Goal: Task Accomplishment & Management: Use online tool/utility

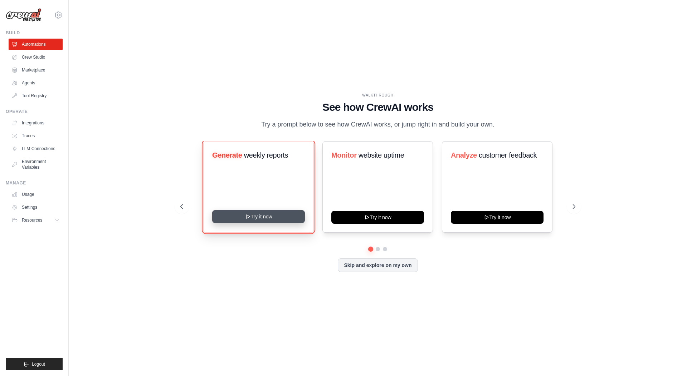
click at [254, 218] on button "Try it now" at bounding box center [258, 216] width 93 height 13
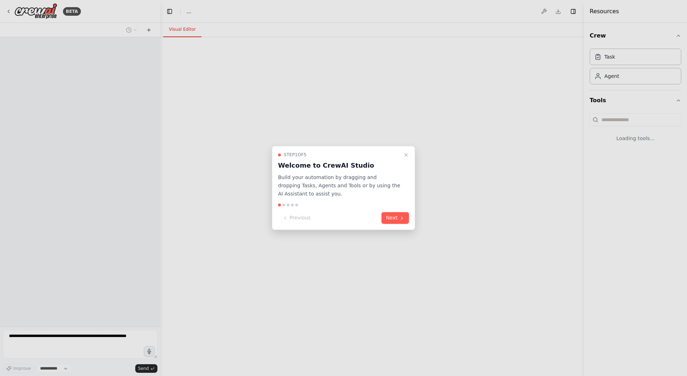
select select "****"
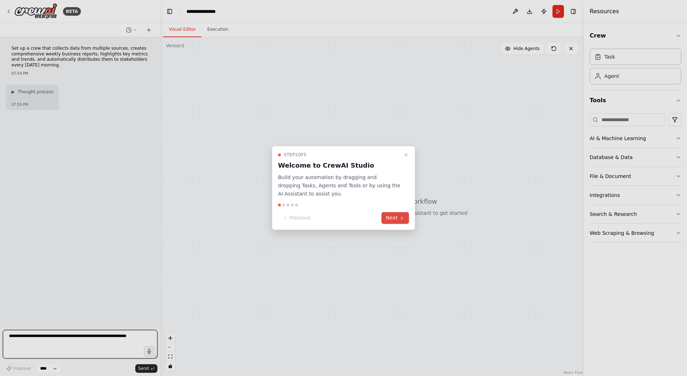
click at [393, 218] on button "Next" at bounding box center [395, 218] width 28 height 12
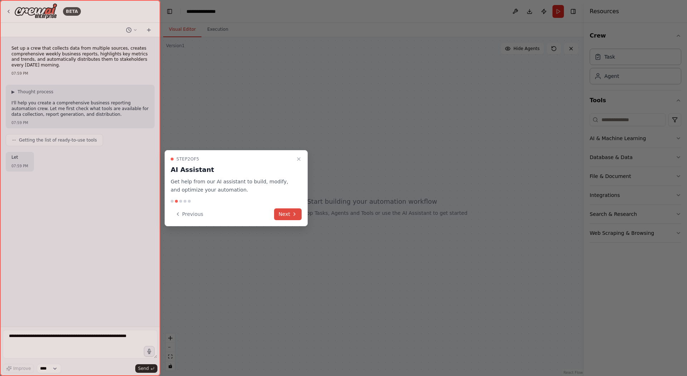
click at [292, 217] on button "Next" at bounding box center [288, 214] width 28 height 12
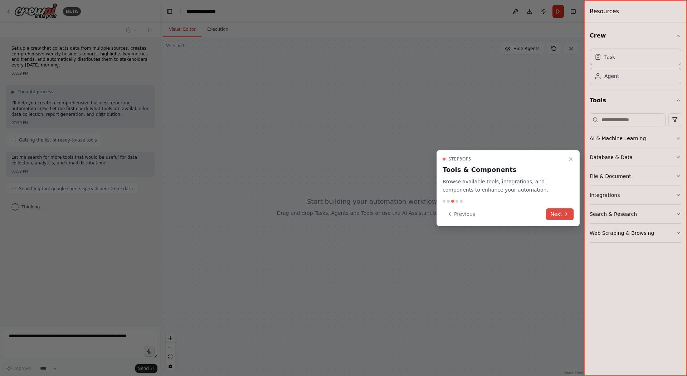
click at [559, 212] on button "Next" at bounding box center [560, 214] width 28 height 12
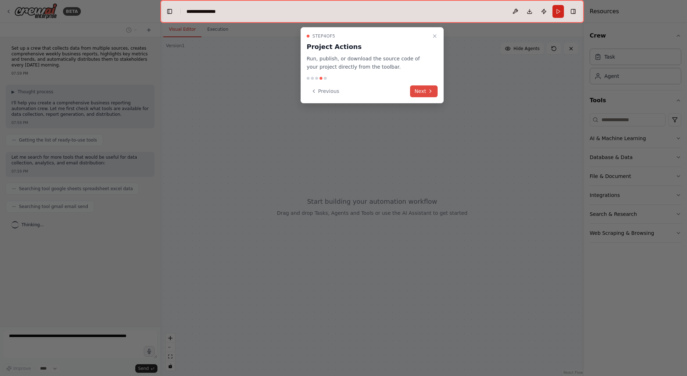
click at [427, 90] on button "Next" at bounding box center [424, 91] width 28 height 12
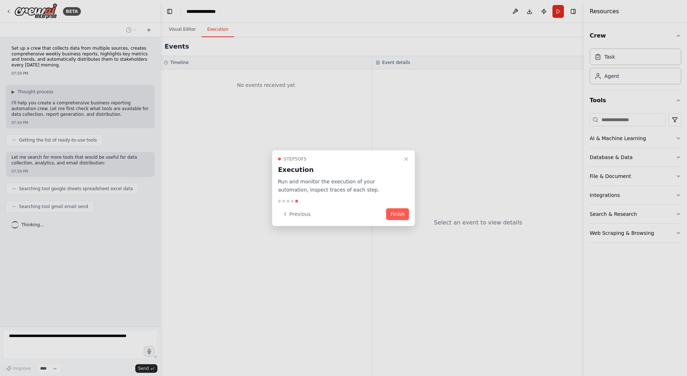
click at [402, 221] on div "Step 5 of 5 Execution Run and monitor the execution of your automation, inspect…" at bounding box center [343, 188] width 143 height 76
click at [400, 215] on button "Finish" at bounding box center [397, 214] width 23 height 12
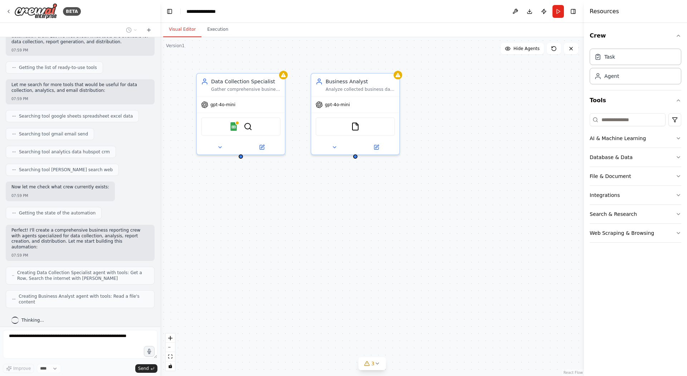
scroll to position [90, 0]
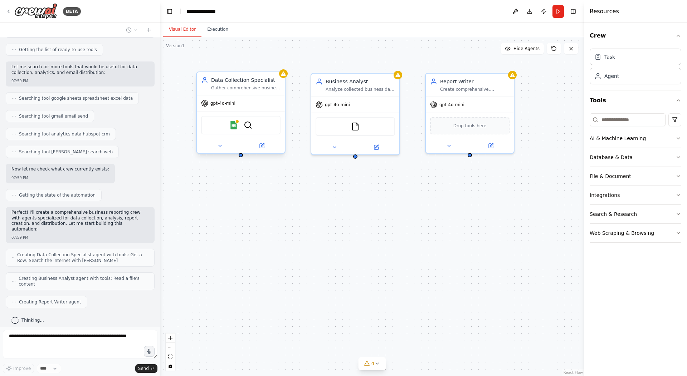
click at [256, 97] on div "gpt-4o-mini" at bounding box center [241, 103] width 88 height 16
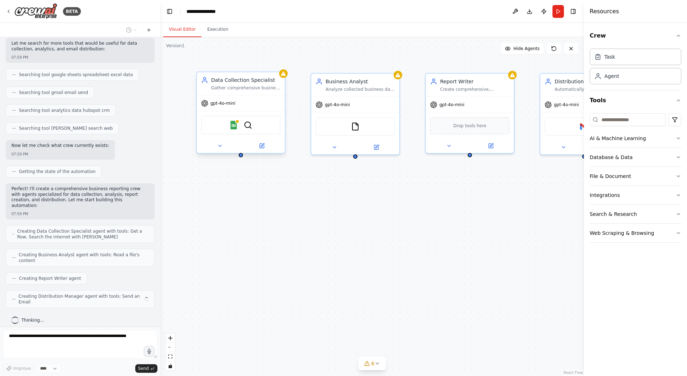
scroll to position [108, 0]
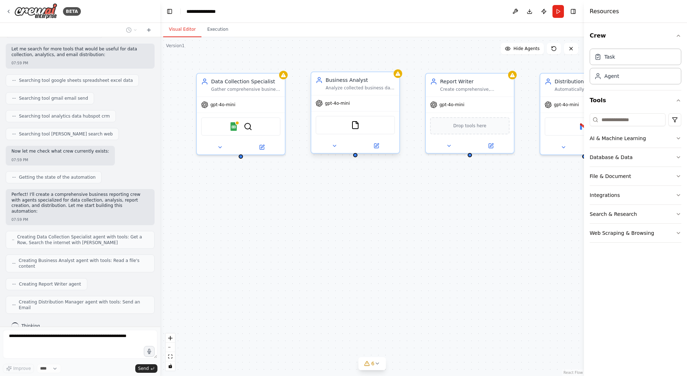
click at [365, 105] on div "gpt-4o-mini" at bounding box center [355, 103] width 88 height 16
click at [266, 107] on div "gpt-4o-mini" at bounding box center [241, 103] width 88 height 16
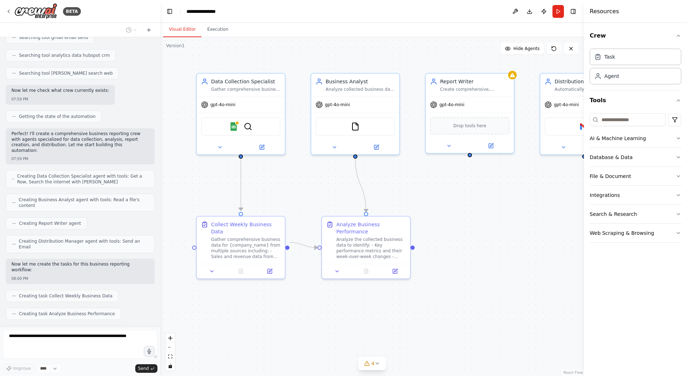
scroll to position [187, 0]
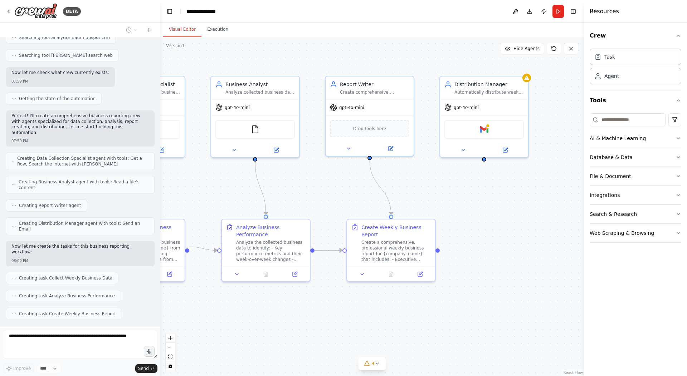
drag, startPoint x: 324, startPoint y: 311, endPoint x: 223, endPoint y: 310, distance: 100.5
click at [224, 314] on div ".deletable-edge-delete-btn { width: 20px; height: 20px; border: 0px solid #ffff…" at bounding box center [371, 206] width 423 height 339
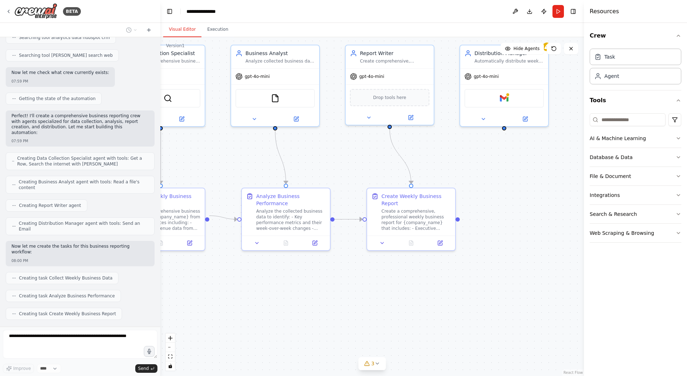
drag, startPoint x: 285, startPoint y: 319, endPoint x: 305, endPoint y: 288, distance: 36.4
click at [305, 288] on div ".deletable-edge-delete-btn { width: 20px; height: 20px; border: 0px solid #ffff…" at bounding box center [371, 206] width 423 height 339
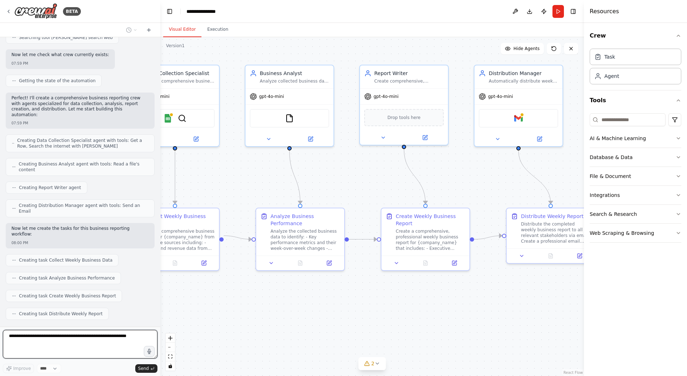
drag, startPoint x: 352, startPoint y: 308, endPoint x: 367, endPoint y: 328, distance: 24.6
click at [367, 328] on div ".deletable-edge-delete-btn { width: 20px; height: 20px; border: 0px solid #ffff…" at bounding box center [371, 206] width 423 height 339
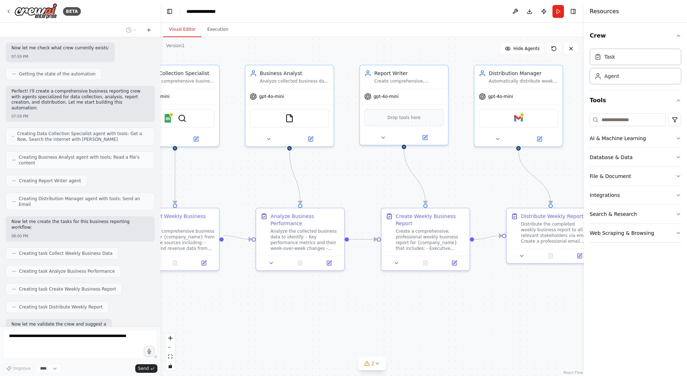
scroll to position [248, 0]
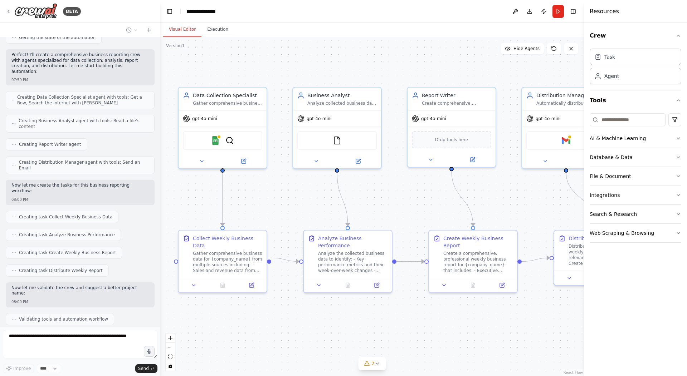
drag, startPoint x: 313, startPoint y: 314, endPoint x: 362, endPoint y: 336, distance: 54.1
click at [362, 336] on div ".deletable-edge-delete-btn { width: 20px; height: 20px; border: 0px solid #ffff…" at bounding box center [371, 206] width 423 height 339
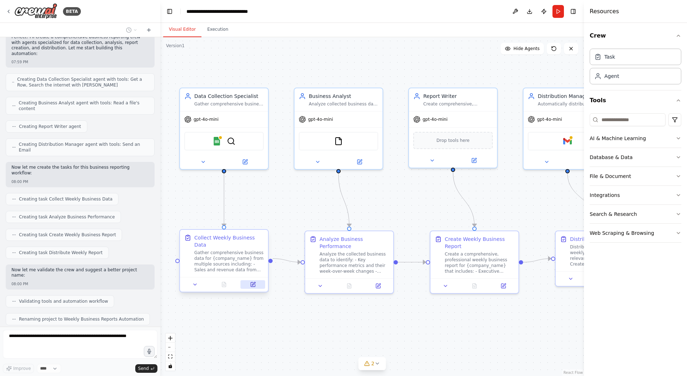
click at [249, 280] on button at bounding box center [252, 284] width 25 height 9
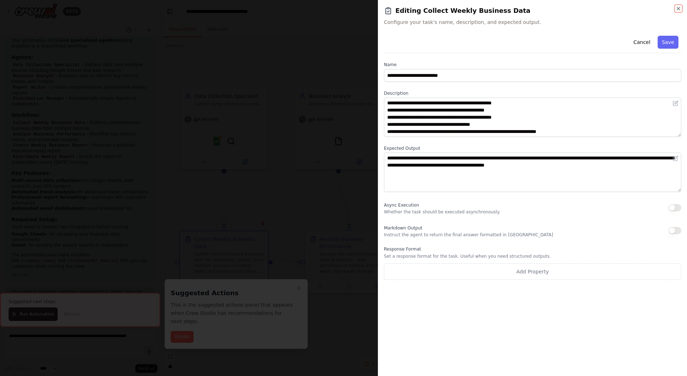
scroll to position [585, 0]
click at [676, 9] on icon "button" at bounding box center [678, 9] width 6 height 6
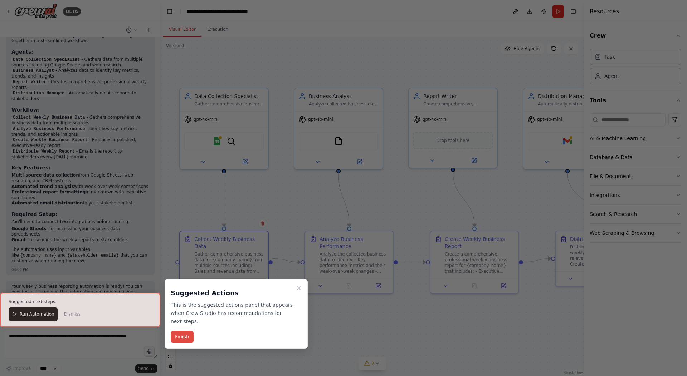
click at [185, 331] on button "Finish" at bounding box center [182, 337] width 23 height 12
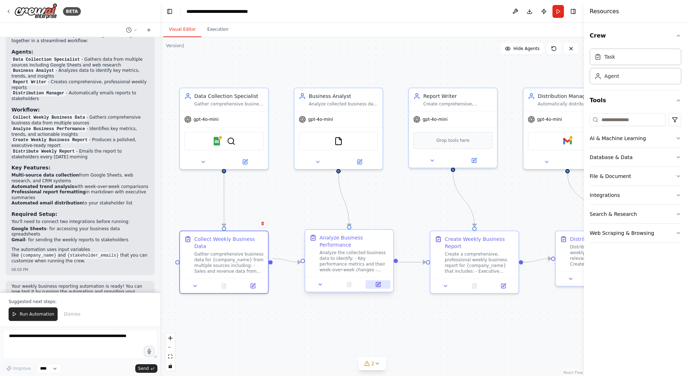
click at [380, 284] on icon at bounding box center [378, 285] width 6 height 6
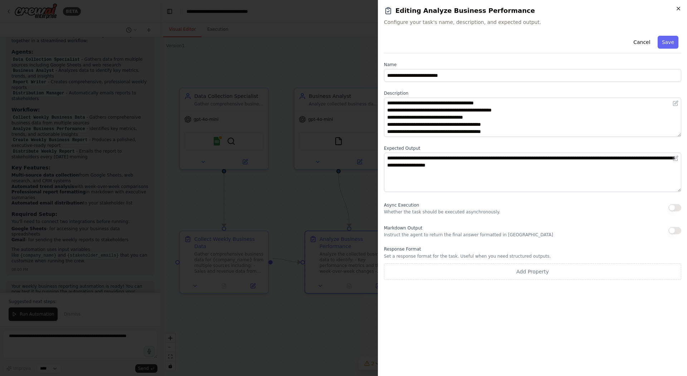
click at [676, 10] on icon "button" at bounding box center [678, 9] width 6 height 6
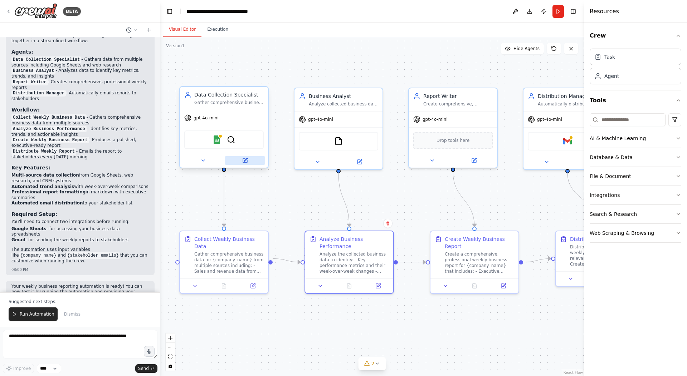
click at [249, 162] on button at bounding box center [245, 160] width 40 height 9
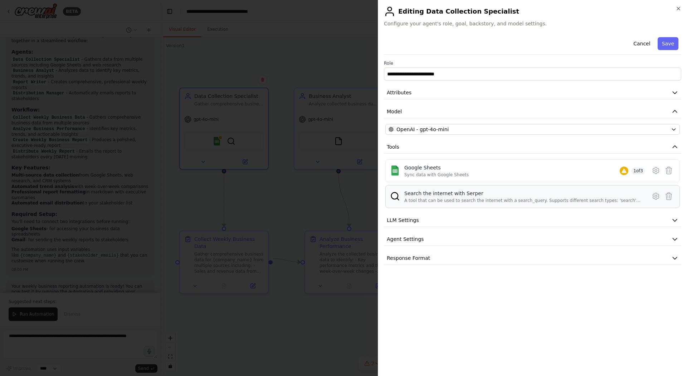
click at [502, 200] on div "A tool that can be used to search the internet with a search_query. Supports di…" at bounding box center [523, 201] width 238 height 6
click at [675, 12] on h2 "Editing Data Collection Specialist" at bounding box center [532, 11] width 297 height 11
click at [682, 8] on div "**********" at bounding box center [532, 188] width 309 height 376
click at [491, 220] on button "LLM Settings" at bounding box center [532, 220] width 297 height 13
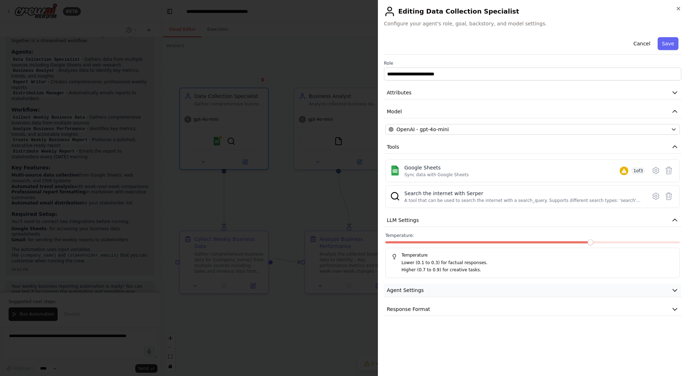
click at [459, 292] on button "Agent Settings" at bounding box center [532, 290] width 297 height 13
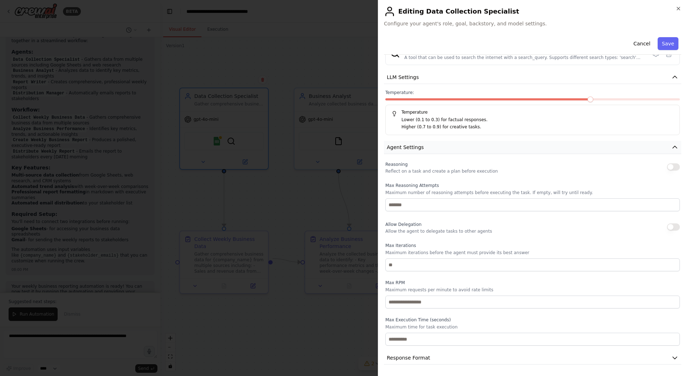
click at [434, 151] on button "Agent Settings" at bounding box center [532, 147] width 297 height 13
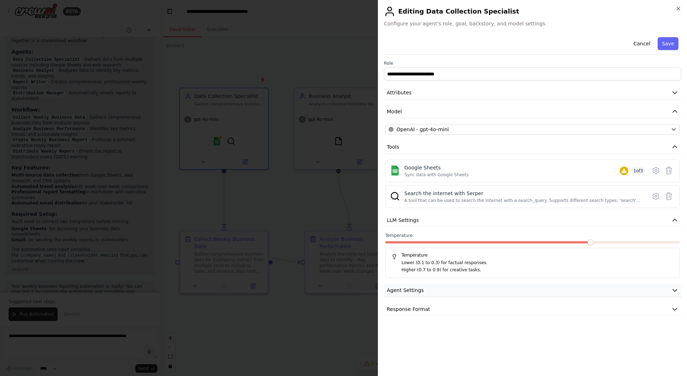
scroll to position [0, 0]
click at [417, 308] on span "Response Format" at bounding box center [408, 309] width 43 height 7
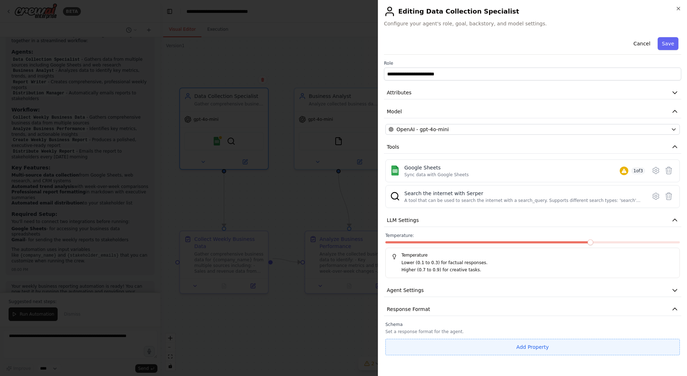
click at [447, 347] on button "Add Property" at bounding box center [532, 347] width 294 height 16
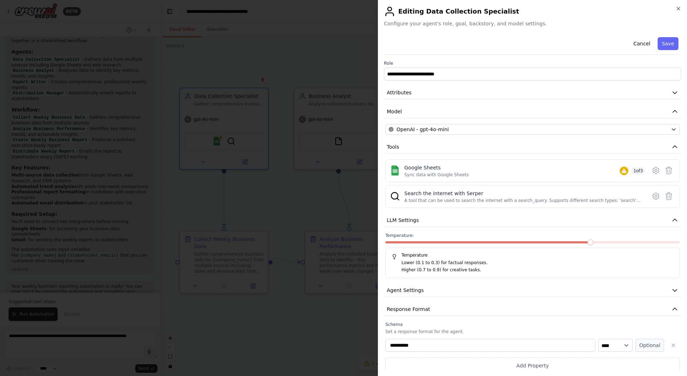
scroll to position [4, 0]
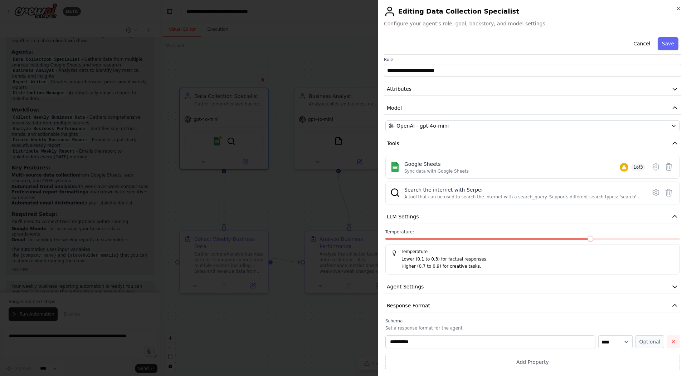
click at [670, 341] on icon "button" at bounding box center [673, 342] width 6 height 6
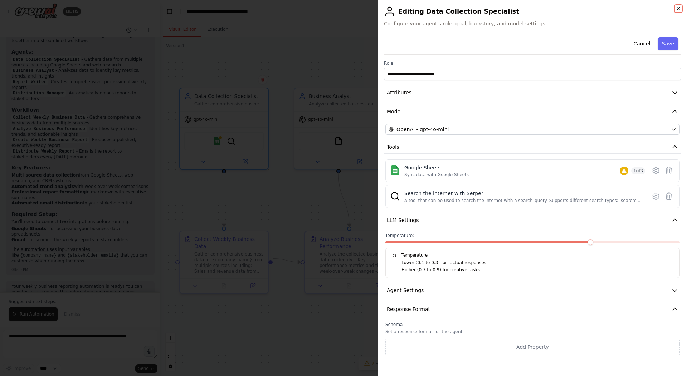
click at [680, 10] on icon "button" at bounding box center [678, 9] width 6 height 6
